Goal: Task Accomplishment & Management: Manage account settings

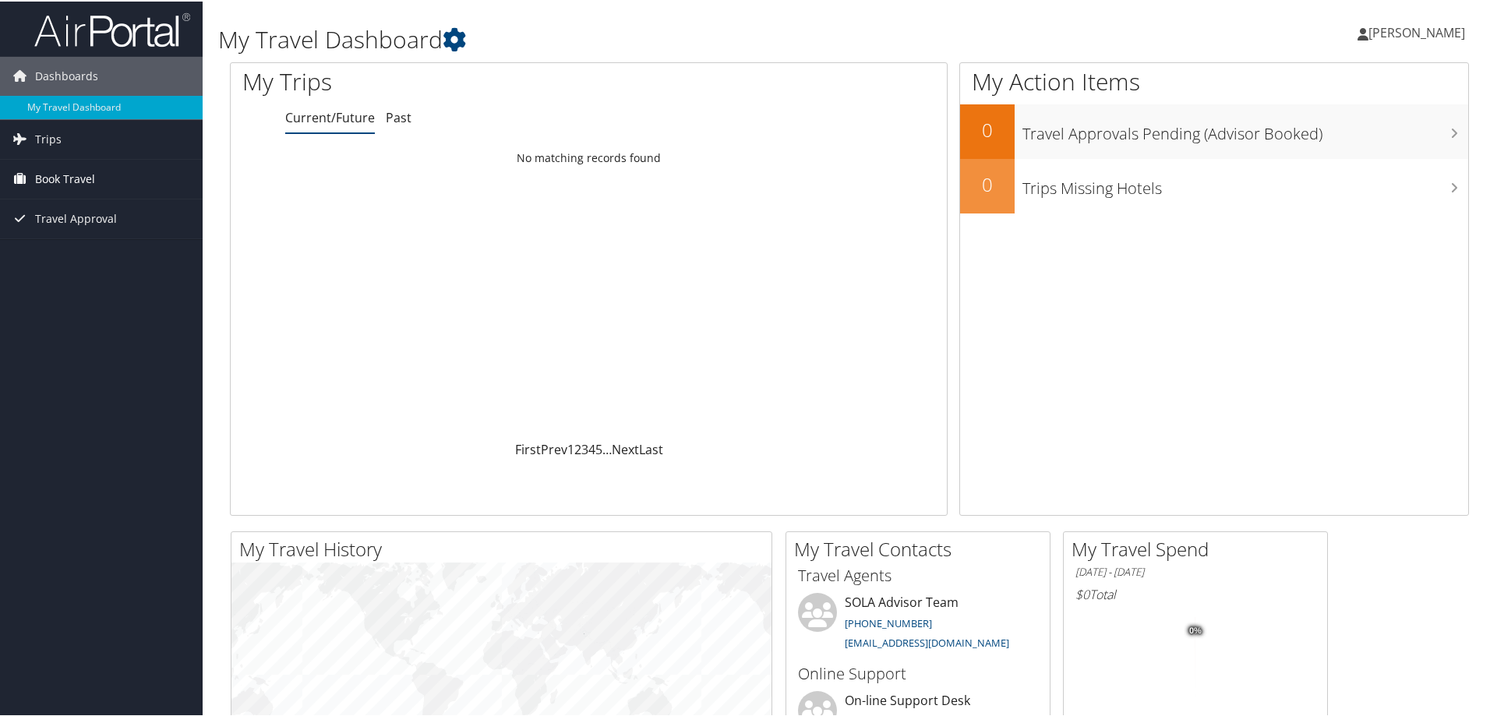
click at [76, 181] on span "Book Travel" at bounding box center [65, 177] width 60 height 39
click at [74, 235] on link "Approval Request (Beta)" at bounding box center [101, 232] width 203 height 23
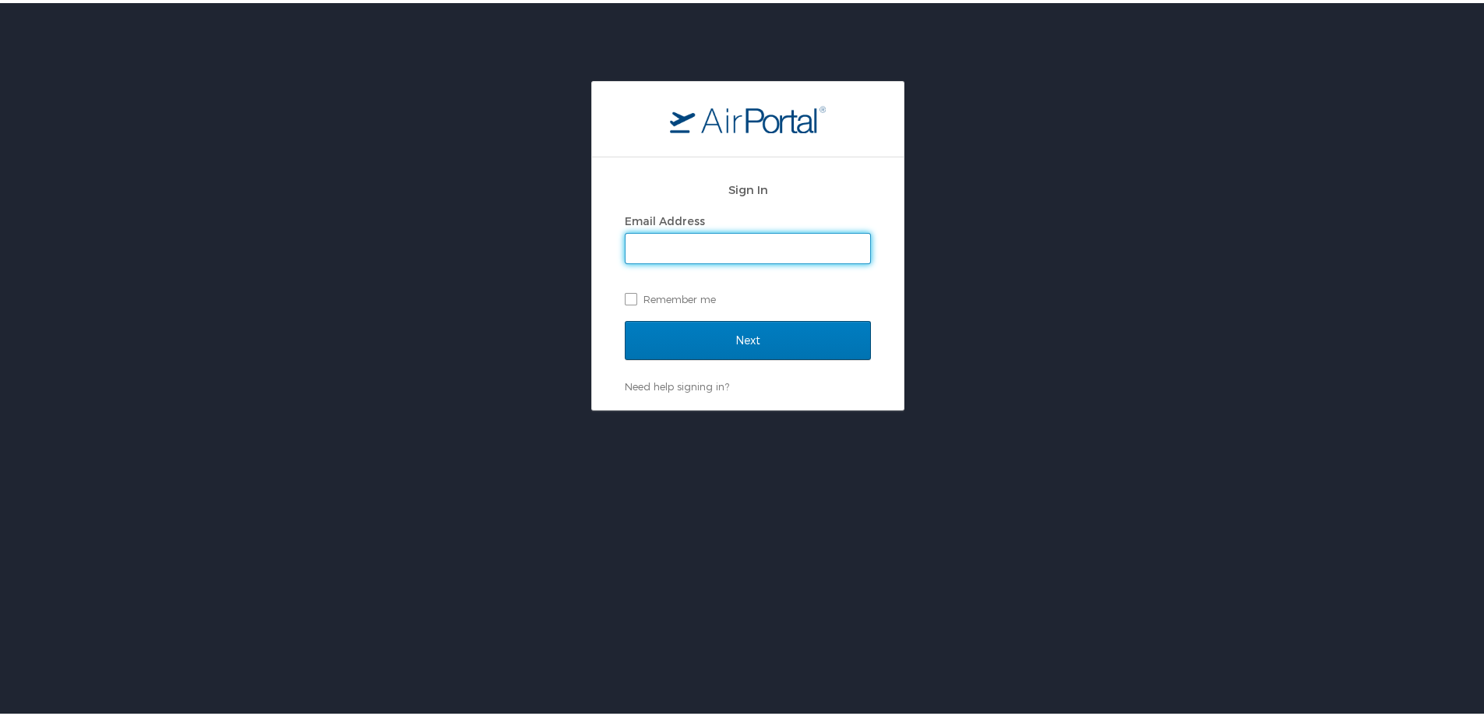
type input "[EMAIL_ADDRESS][DOMAIN_NAME]"
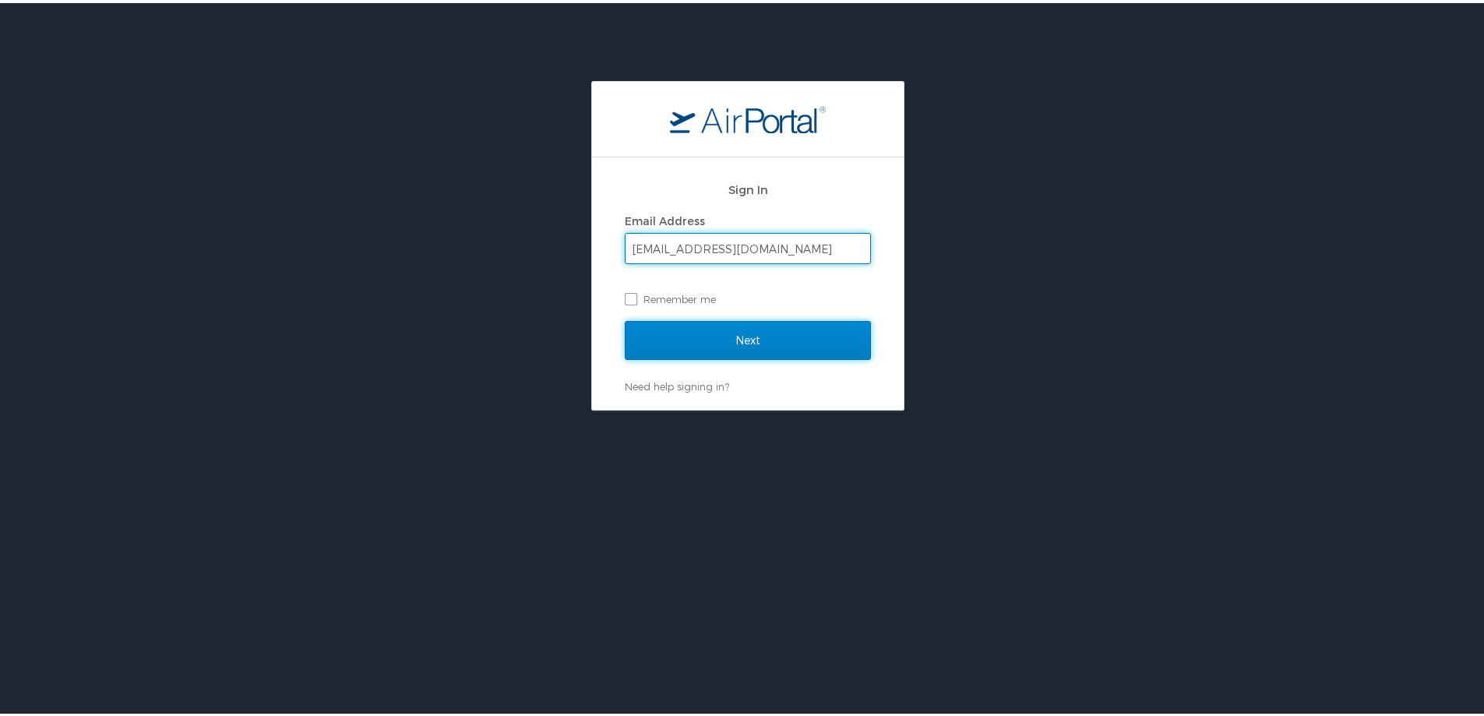
click at [731, 351] on input "Next" at bounding box center [748, 337] width 246 height 39
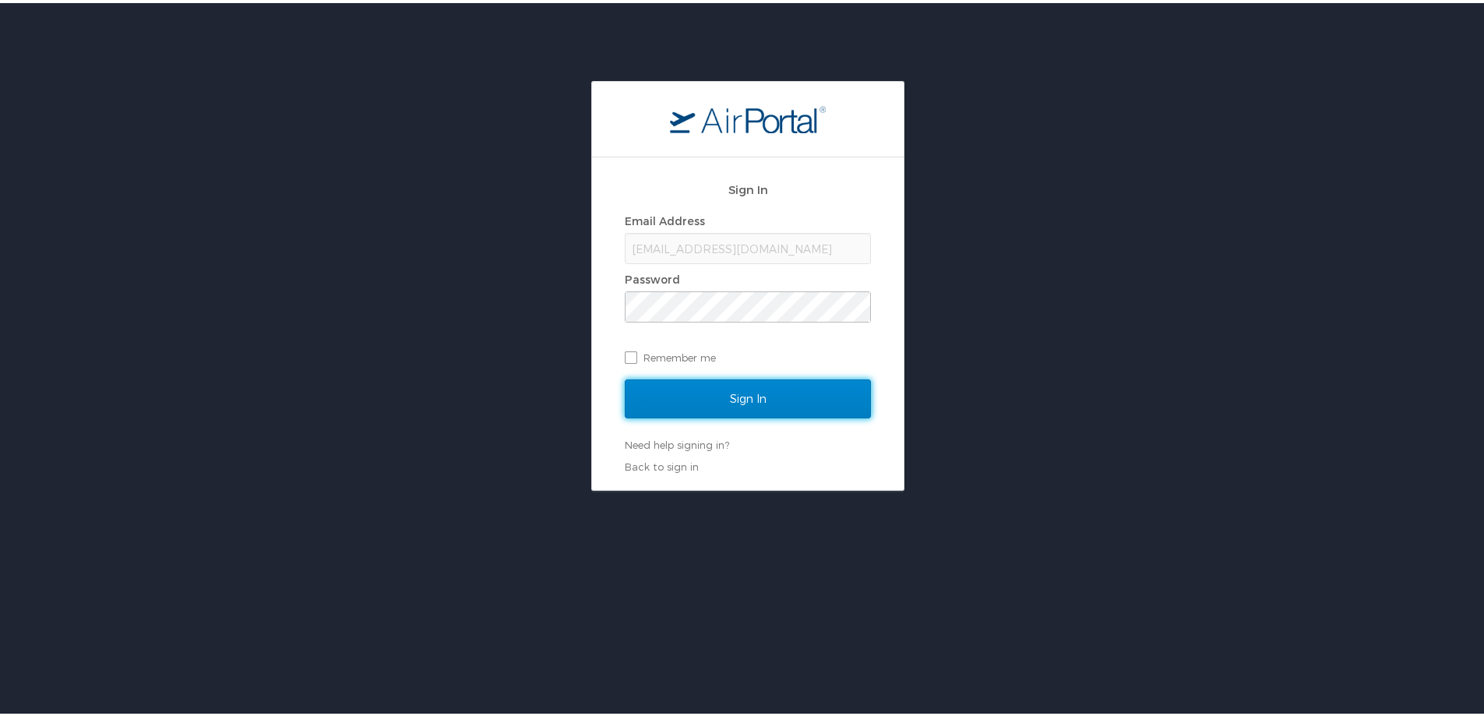
click at [763, 395] on input "Sign In" at bounding box center [748, 395] width 246 height 39
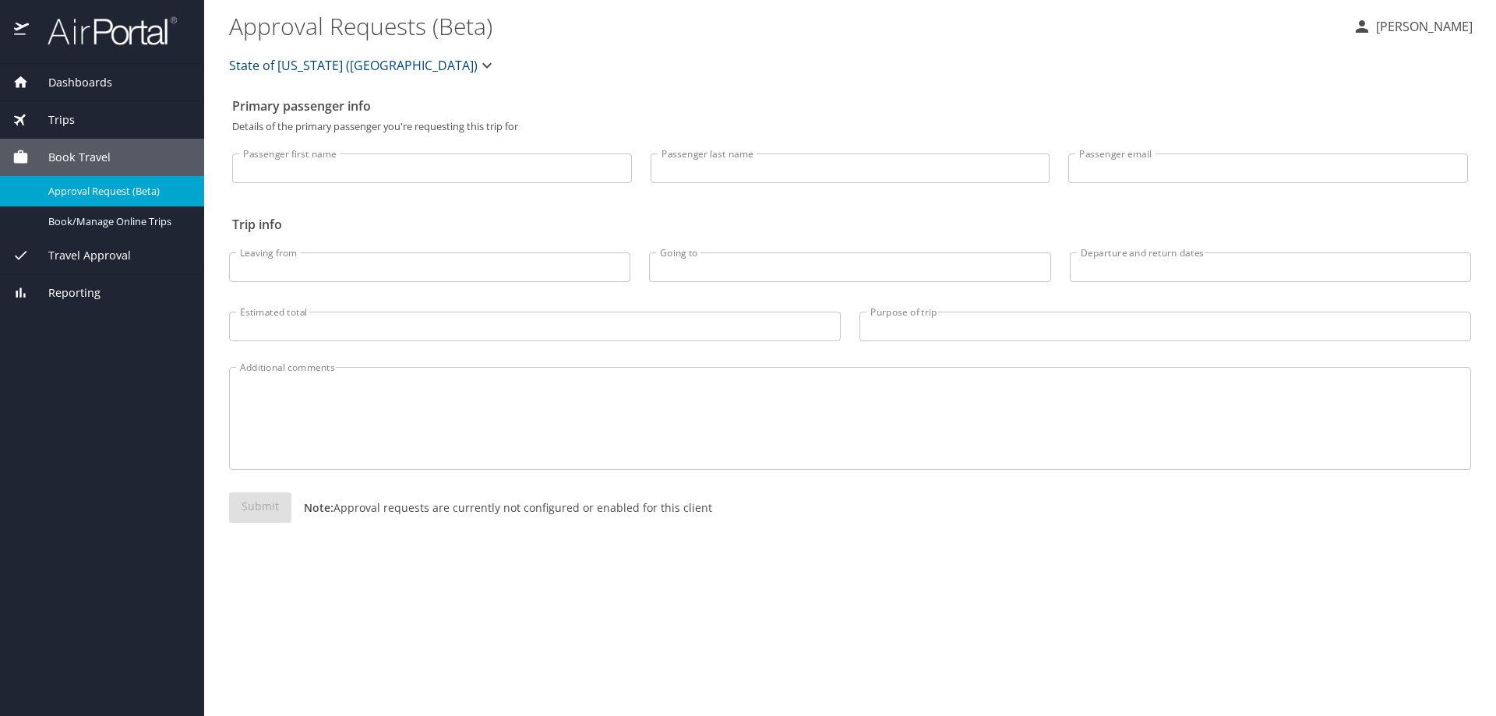
click at [63, 125] on span "Trips" at bounding box center [52, 119] width 46 height 17
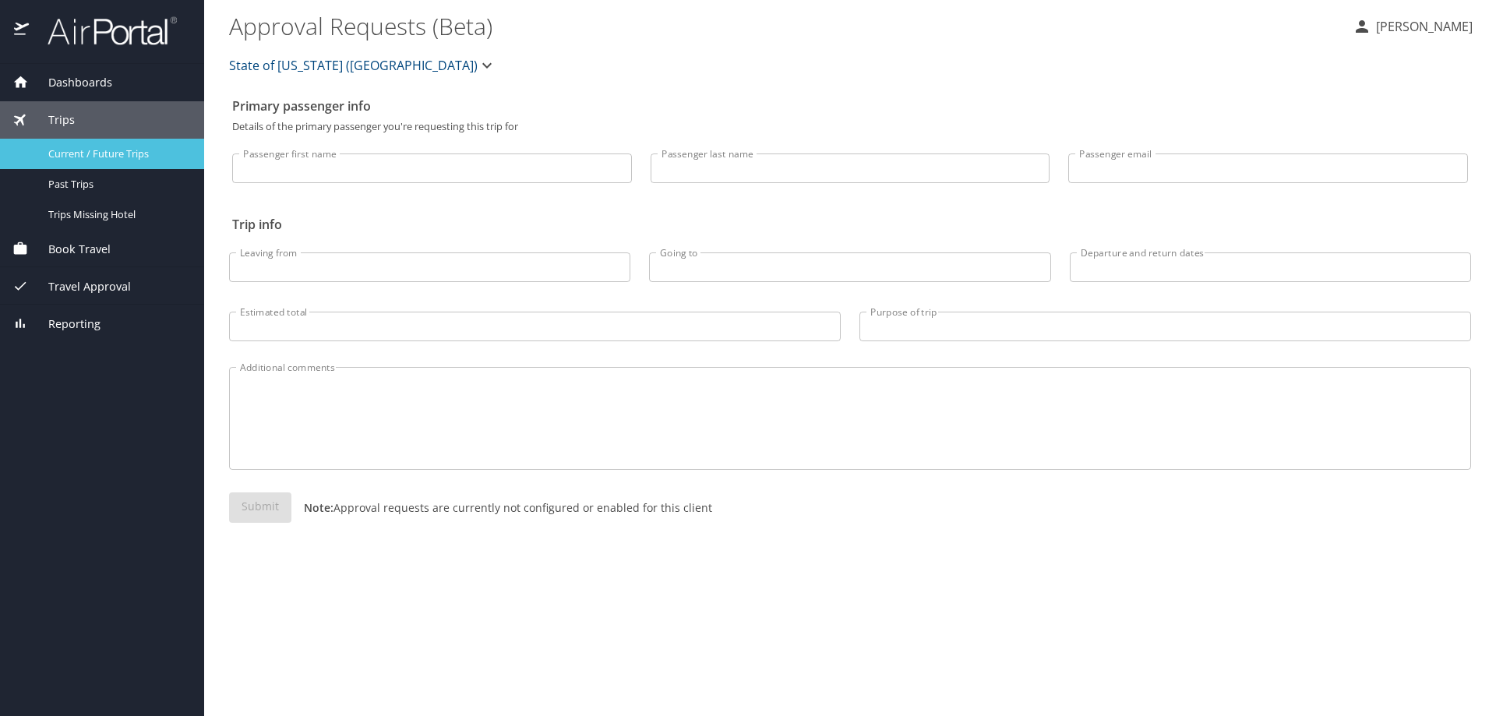
click at [116, 156] on span "Current / Future Trips" at bounding box center [116, 153] width 137 height 15
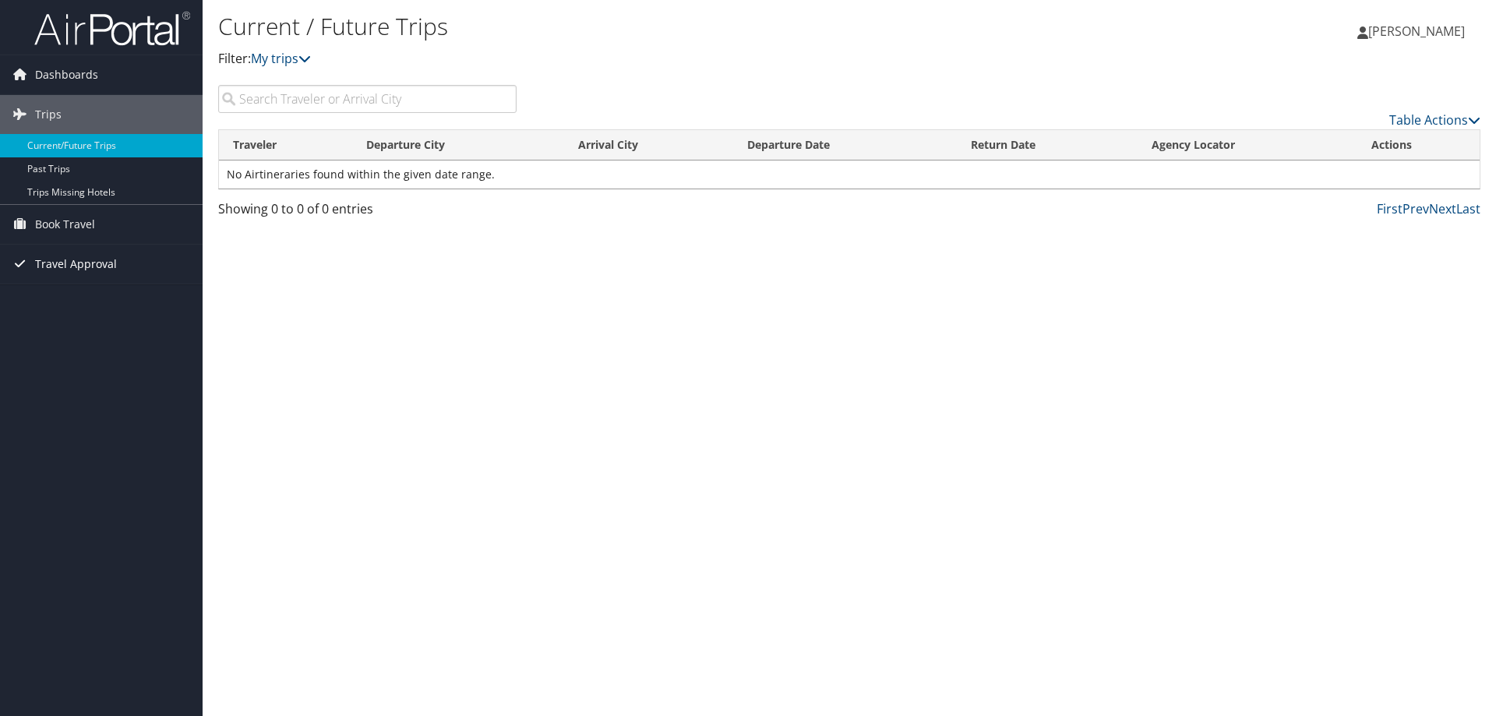
click at [95, 265] on span "Travel Approval" at bounding box center [76, 264] width 82 height 39
click at [101, 297] on link "Pending Trip Approvals" at bounding box center [101, 295] width 203 height 23
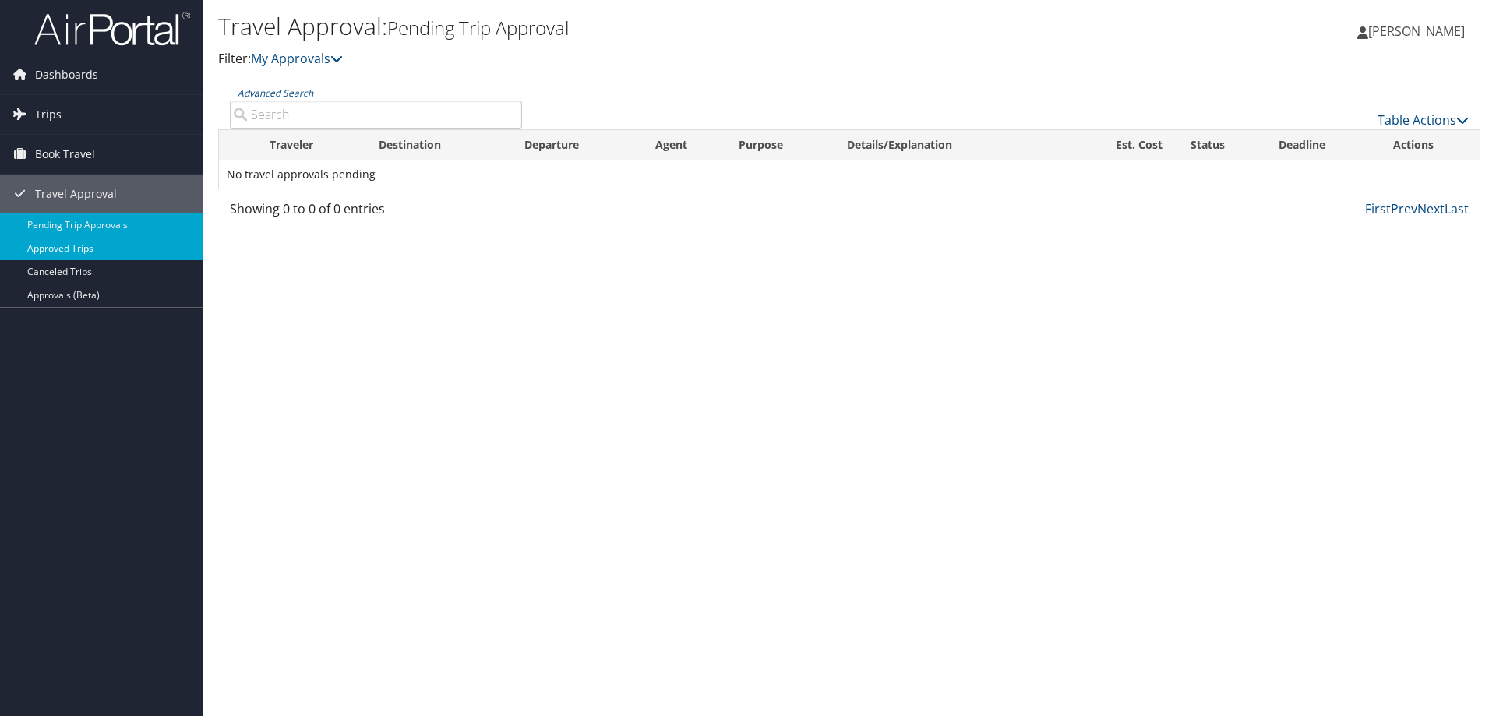
click at [64, 247] on link "Approved Trips" at bounding box center [101, 248] width 203 height 23
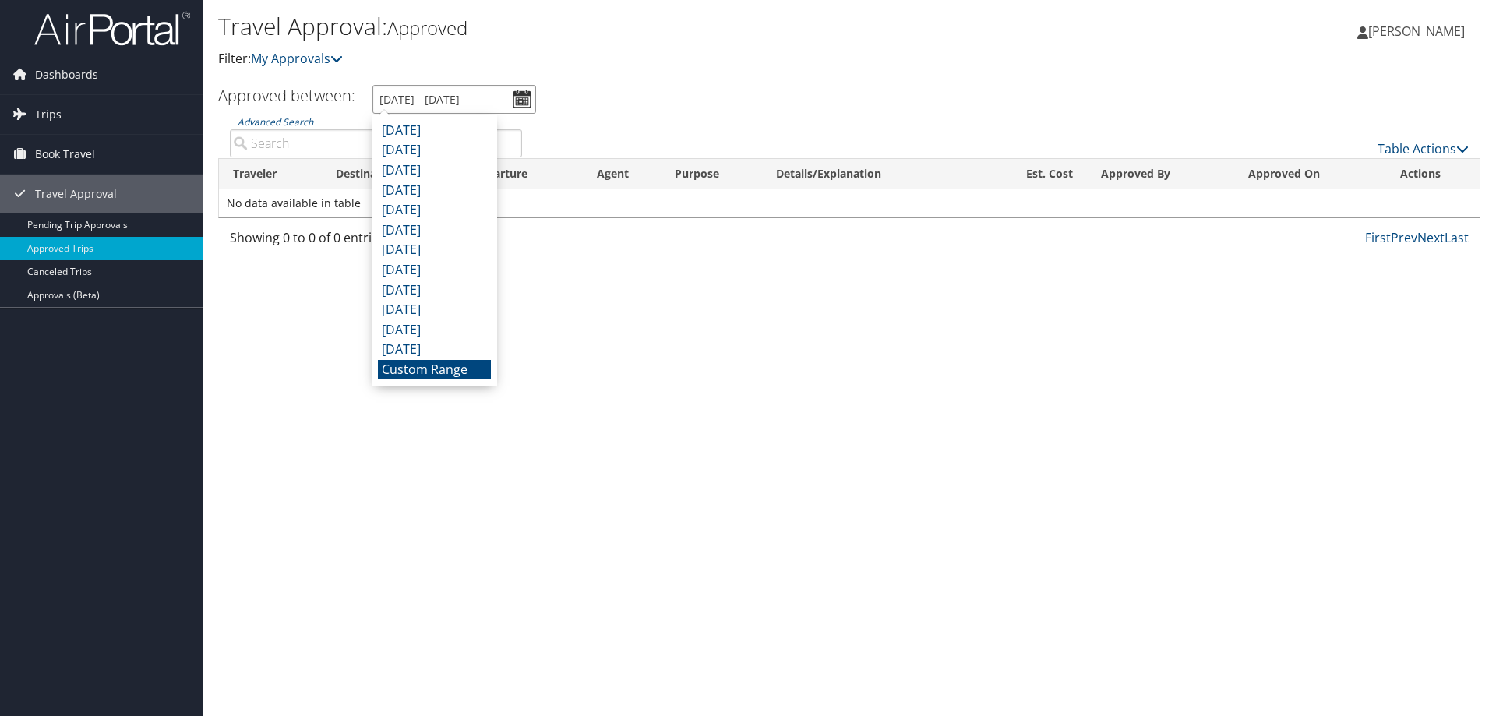
click at [524, 100] on input "[DATE] - [DATE]" at bounding box center [454, 99] width 164 height 29
click at [799, 101] on ul "Approved between: [DATE] - [DATE]" at bounding box center [841, 99] width 1280 height 29
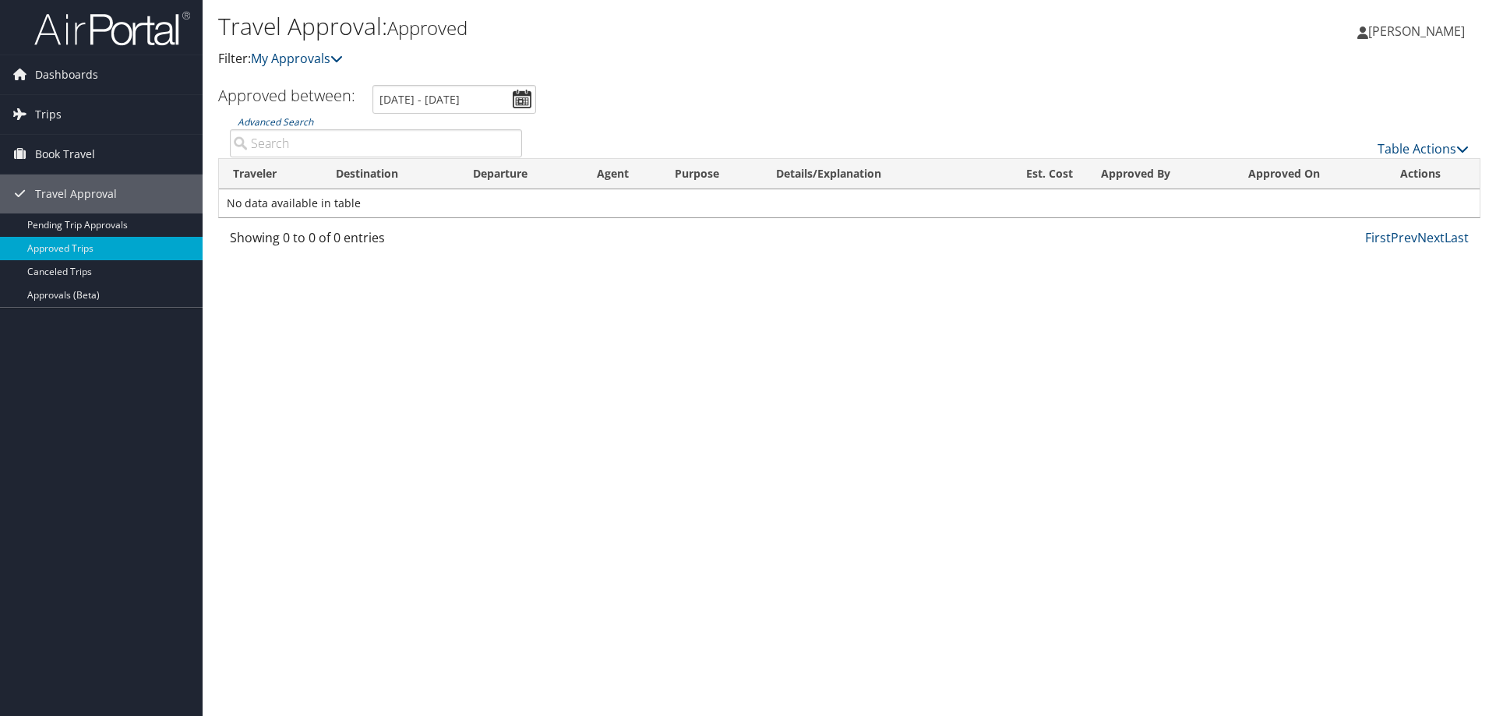
click at [1437, 32] on span "[PERSON_NAME]" at bounding box center [1416, 31] width 97 height 17
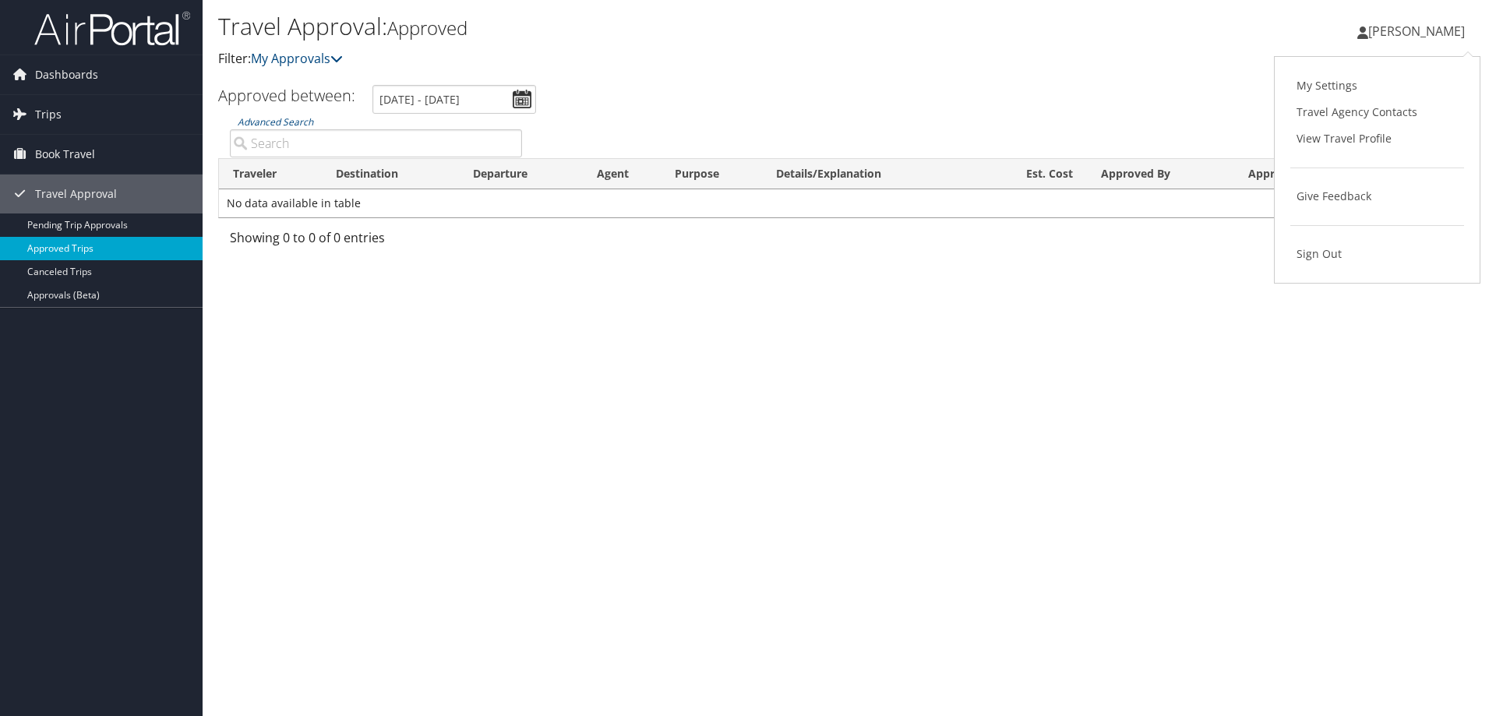
drag, startPoint x: 472, startPoint y: 401, endPoint x: 83, endPoint y: 238, distance: 422.6
click at [474, 395] on div "Travel Approval: Approved Filter: My Approvals [PERSON_NAME] [PERSON_NAME] My S…" at bounding box center [850, 358] width 1294 height 716
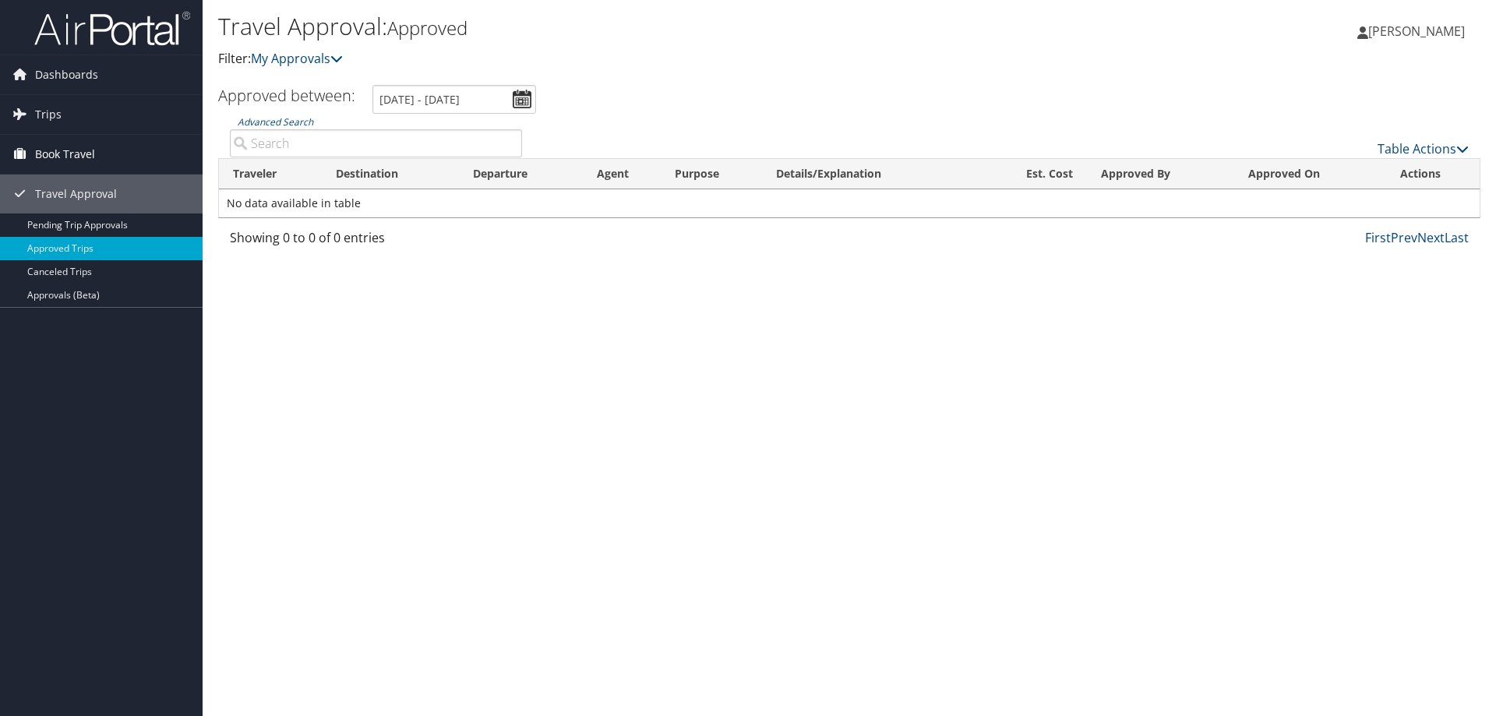
click at [73, 150] on span "Book Travel" at bounding box center [65, 154] width 60 height 39
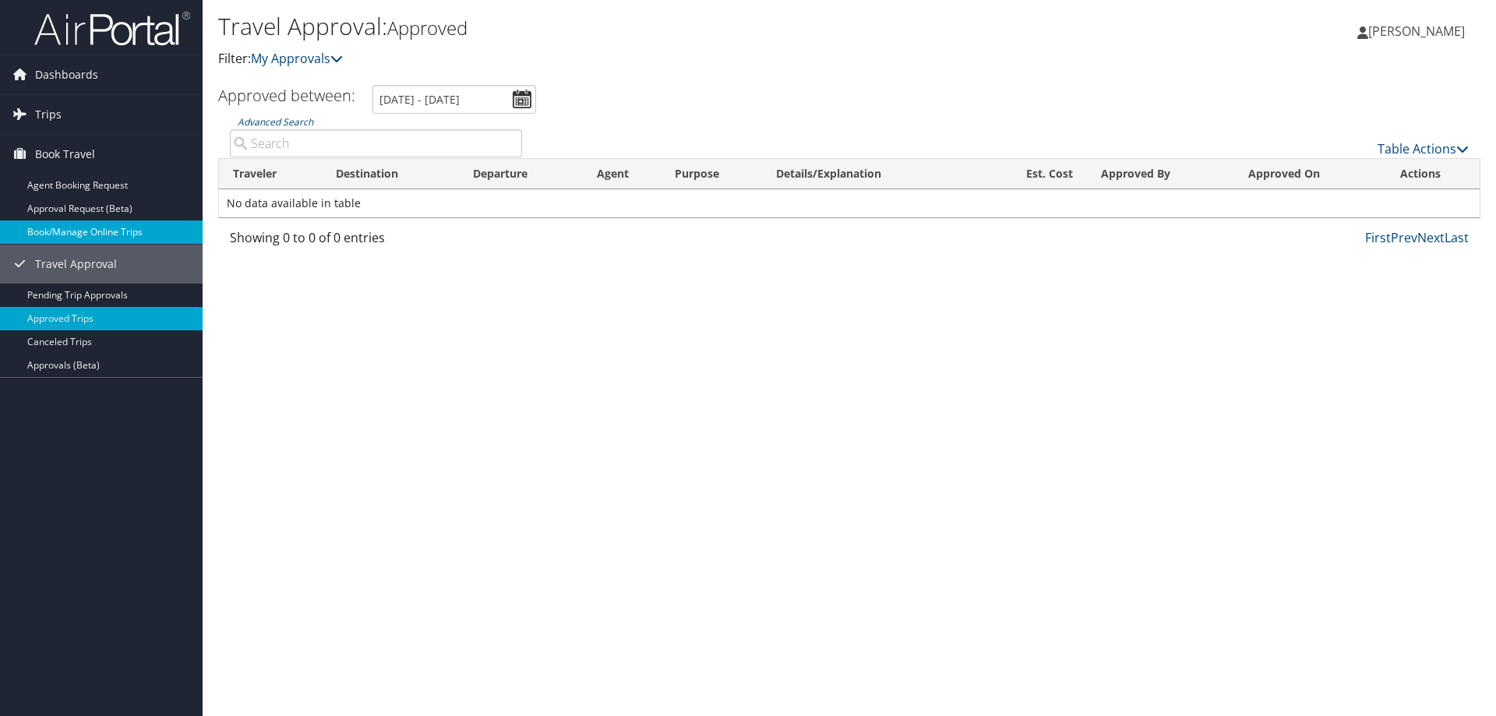
click at [90, 234] on link "Book/Manage Online Trips" at bounding box center [101, 232] width 203 height 23
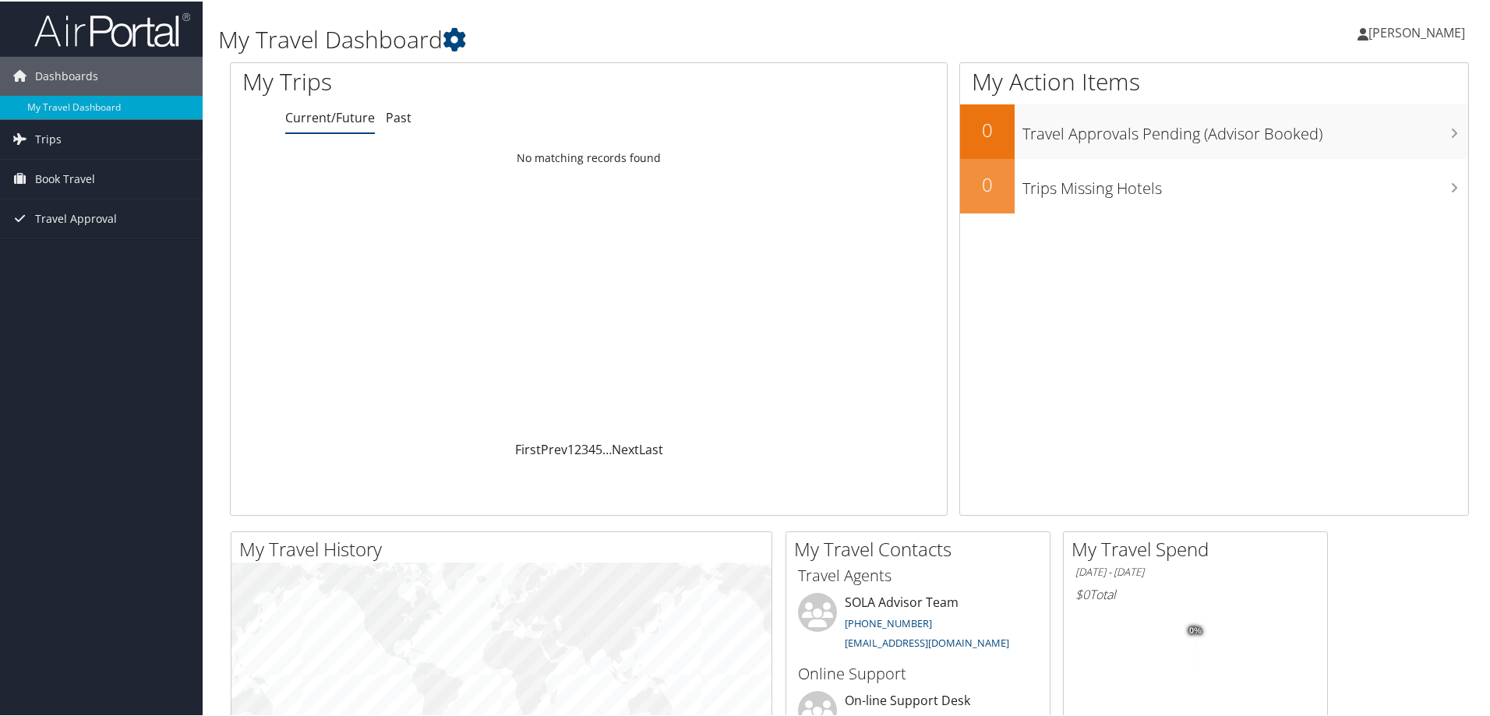
click at [1452, 27] on span "[PERSON_NAME]" at bounding box center [1416, 31] width 97 height 17
click at [1331, 251] on link "Sign Out" at bounding box center [1376, 254] width 174 height 26
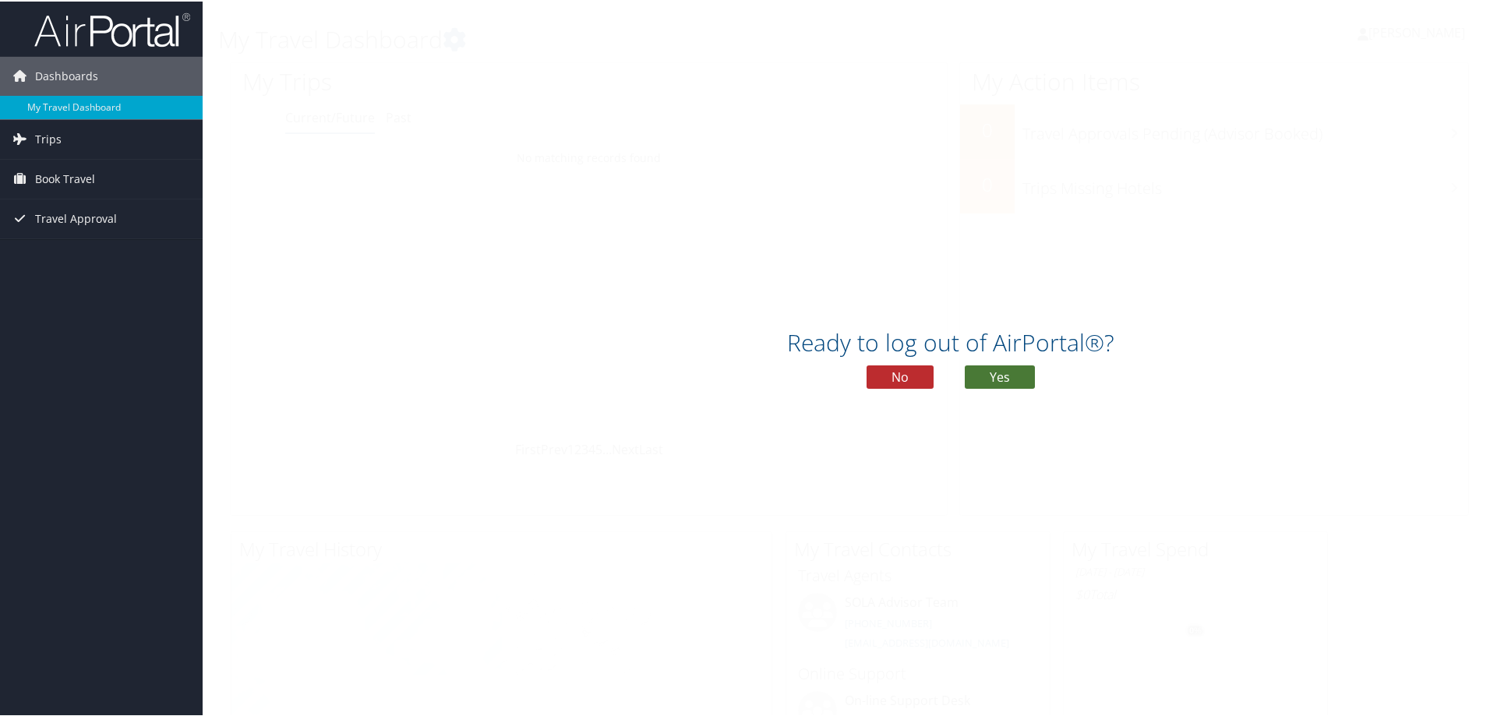
click at [976, 376] on button "Yes" at bounding box center [1000, 375] width 70 height 23
